Goal: Transaction & Acquisition: Purchase product/service

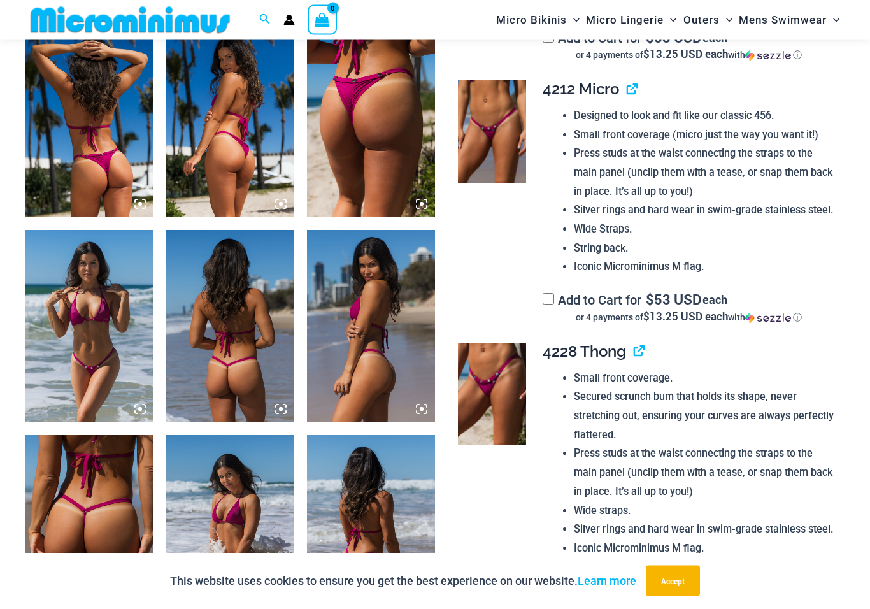
click at [90, 352] on img at bounding box center [89, 327] width 128 height 192
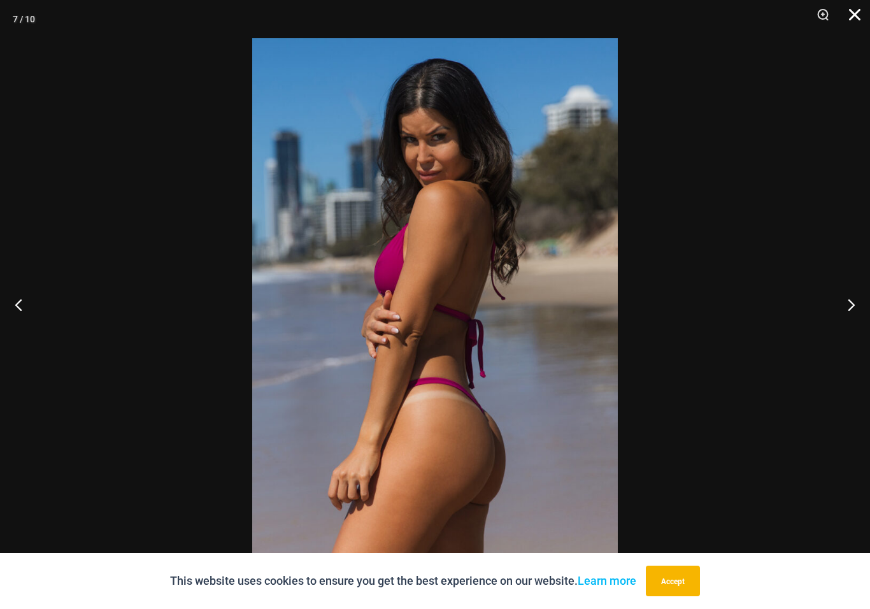
click at [848, 18] on button "Close" at bounding box center [850, 19] width 32 height 38
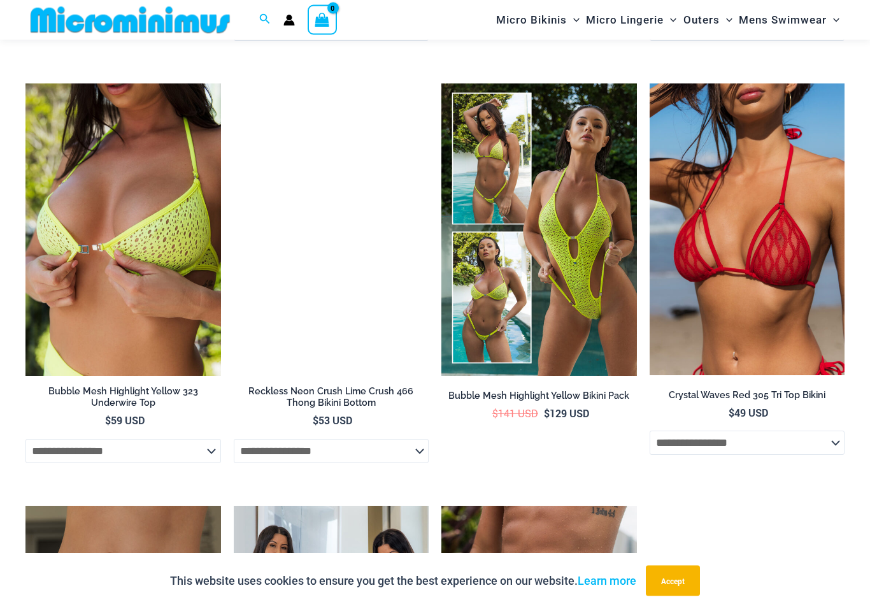
scroll to position [3694, 0]
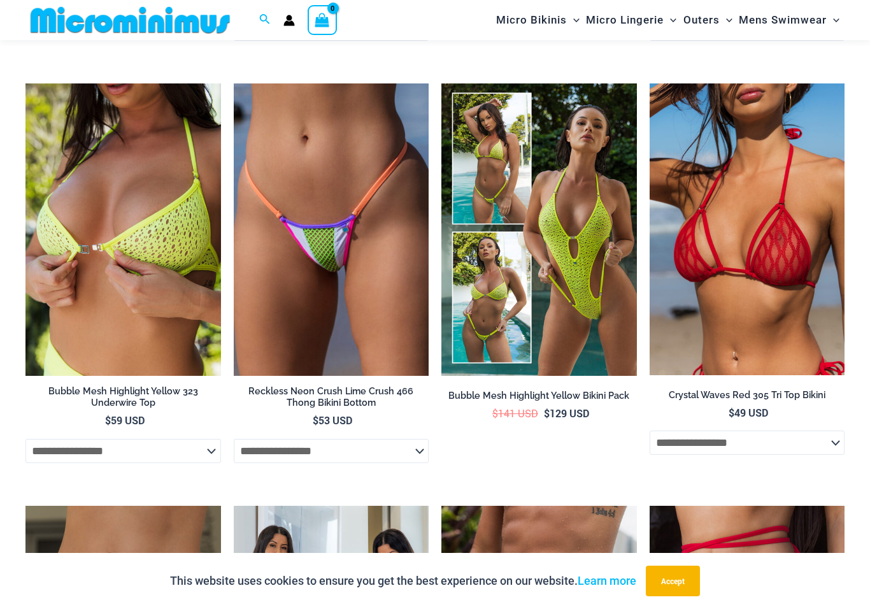
click at [109, 24] on img at bounding box center [130, 20] width 210 height 29
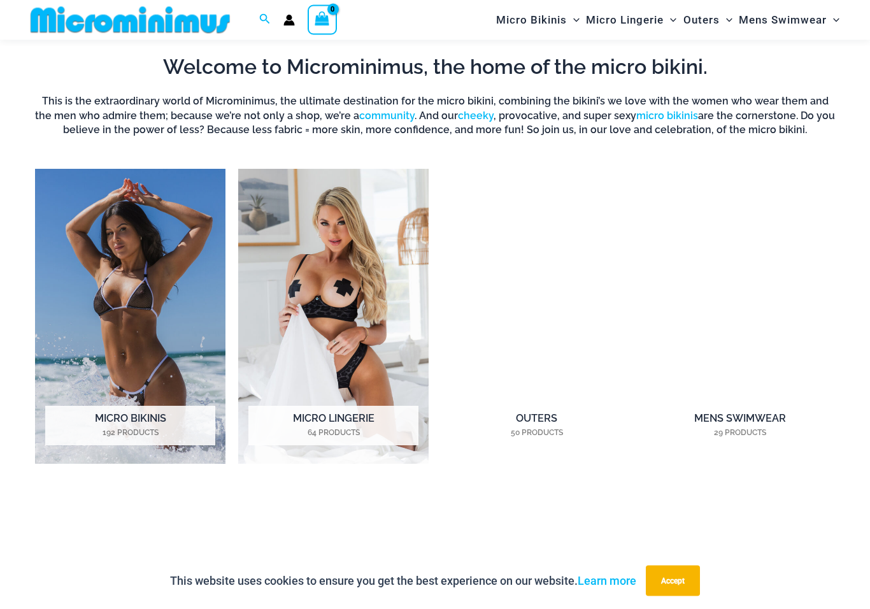
scroll to position [802, 0]
